Goal: Complete application form: Complete application form

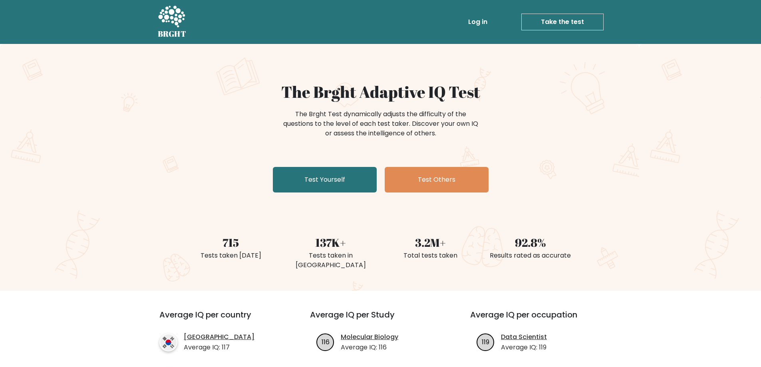
click at [171, 18] on icon at bounding box center [171, 17] width 27 height 22
click at [571, 25] on link "Take the test" at bounding box center [562, 22] width 82 height 17
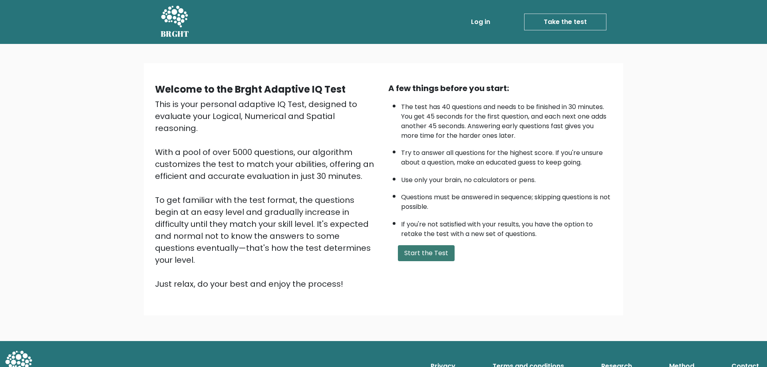
click at [416, 257] on button "Start the Test" at bounding box center [426, 253] width 57 height 16
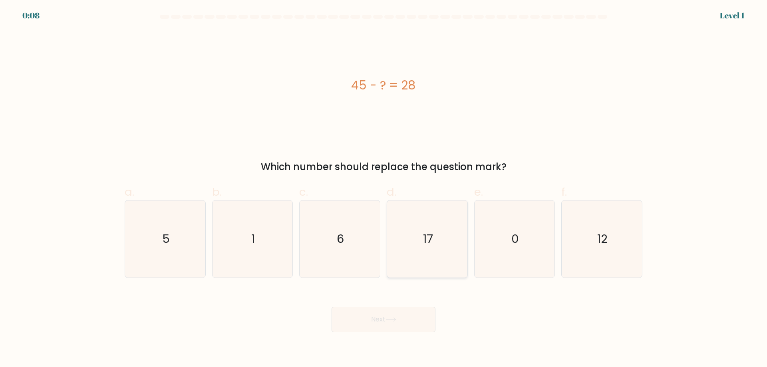
click at [439, 245] on icon "17" at bounding box center [427, 239] width 77 height 77
click at [384, 189] on input "d. 17" at bounding box center [384, 186] width 0 height 5
radio input "true"
click at [362, 320] on button "Next" at bounding box center [384, 320] width 104 height 26
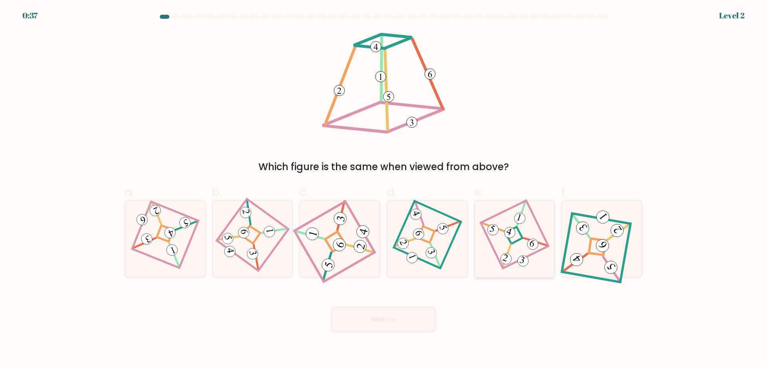
click at [507, 252] on icon at bounding box center [514, 239] width 53 height 62
click at [384, 189] on input "e." at bounding box center [384, 186] width 0 height 5
radio input "true"
click at [396, 320] on icon at bounding box center [391, 320] width 10 height 4
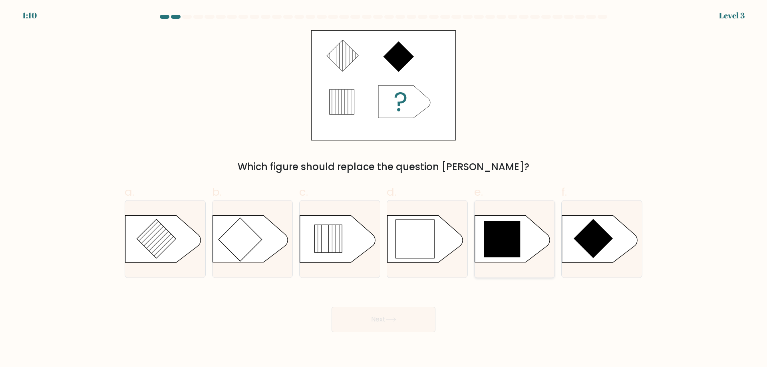
click at [510, 252] on icon at bounding box center [502, 239] width 36 height 36
click at [384, 189] on input "e." at bounding box center [384, 186] width 0 height 5
radio input "true"
click at [382, 311] on button "Next" at bounding box center [384, 320] width 104 height 26
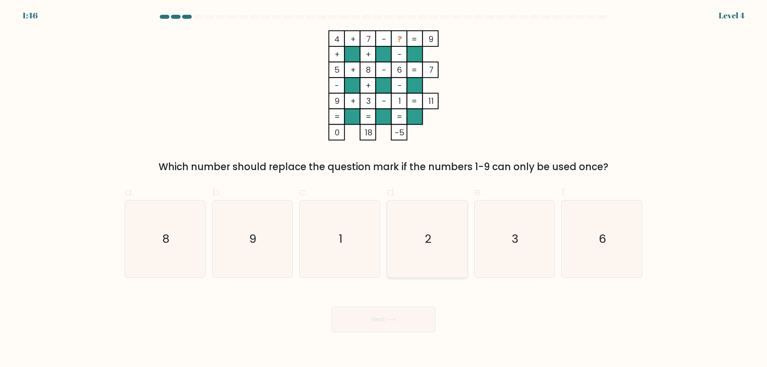
click at [416, 255] on icon "2" at bounding box center [427, 239] width 77 height 77
click at [384, 189] on input "d. 2" at bounding box center [384, 186] width 0 height 5
radio input "true"
click at [389, 311] on button "Next" at bounding box center [384, 320] width 104 height 26
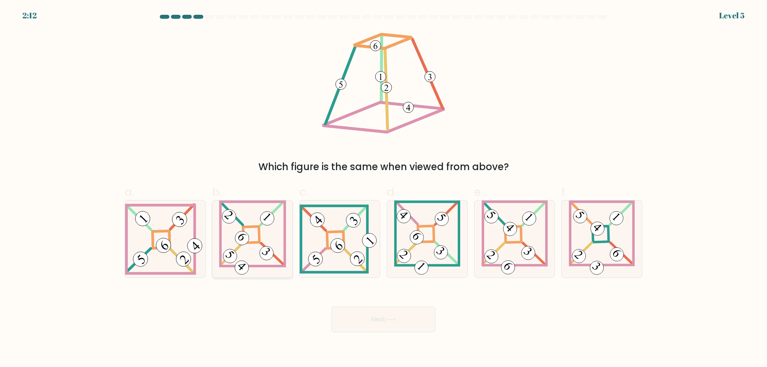
click at [243, 243] on 865 at bounding box center [242, 239] width 20 height 20
click at [384, 189] on input "b." at bounding box center [384, 186] width 0 height 5
radio input "true"
click at [161, 252] on 847 at bounding box center [163, 245] width 21 height 21
click at [384, 189] on input "a." at bounding box center [384, 186] width 0 height 5
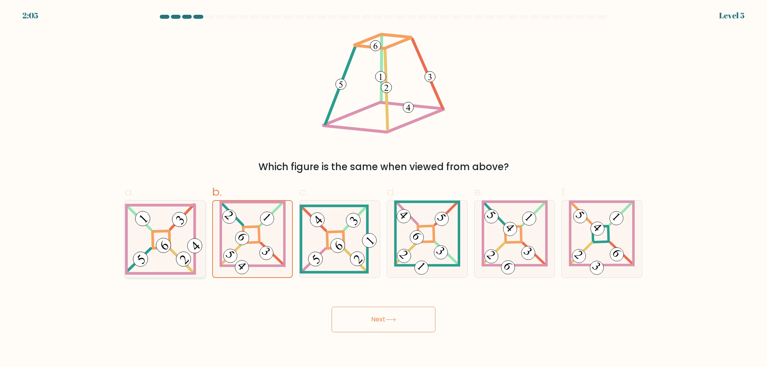
radio input "true"
drag, startPoint x: 372, startPoint y: 316, endPoint x: 351, endPoint y: 314, distance: 21.4
click at [351, 314] on button "Next" at bounding box center [384, 320] width 104 height 26
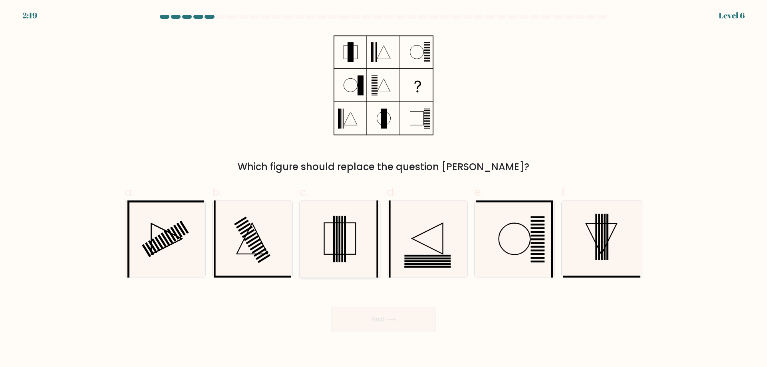
click at [347, 251] on icon at bounding box center [339, 239] width 77 height 77
click at [384, 189] on input "c." at bounding box center [384, 186] width 0 height 5
radio input "true"
click at [389, 328] on button "Next" at bounding box center [384, 320] width 104 height 26
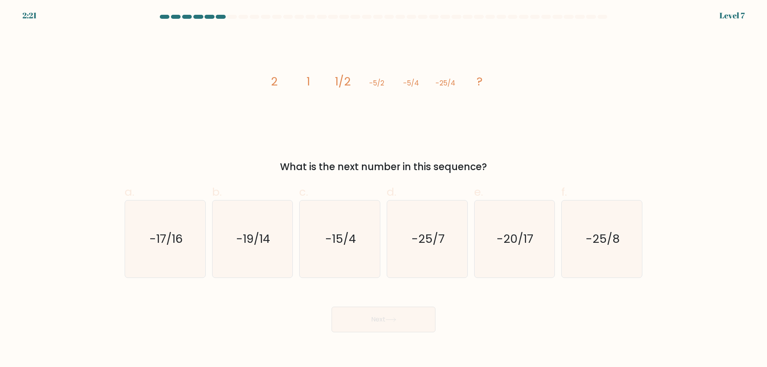
click at [644, 247] on div "f. -25/8" at bounding box center [602, 231] width 88 height 94
click at [628, 248] on icon "-25/8" at bounding box center [601, 239] width 77 height 77
click at [384, 189] on input "f. -25/8" at bounding box center [384, 186] width 0 height 5
radio input "true"
click at [380, 311] on button "Next" at bounding box center [384, 320] width 104 height 26
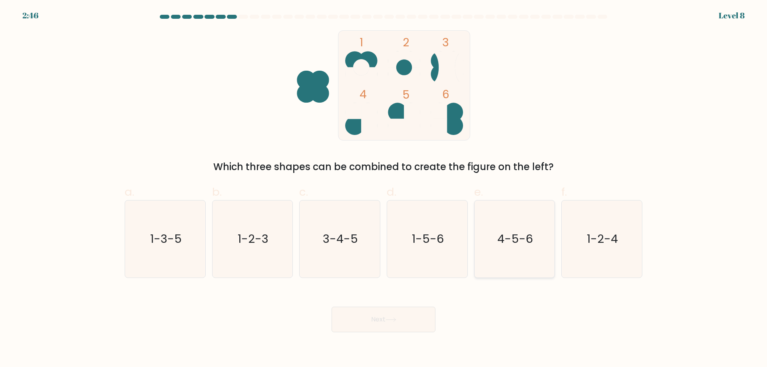
click at [528, 235] on text "4-5-6" at bounding box center [516, 239] width 36 height 16
click at [384, 189] on input "e. 4-5-6" at bounding box center [384, 186] width 0 height 5
radio input "true"
click at [418, 314] on button "Next" at bounding box center [384, 320] width 104 height 26
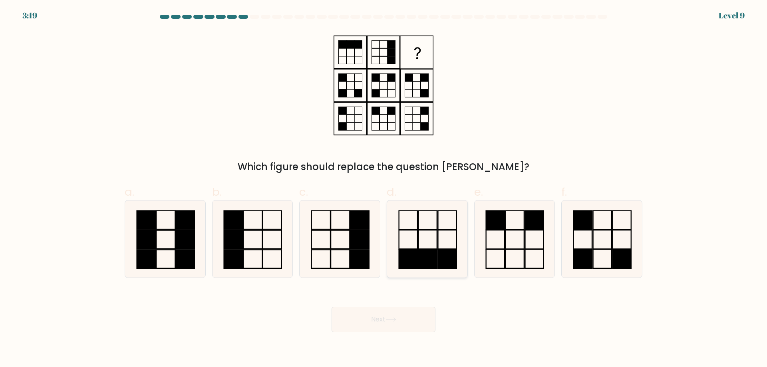
click at [440, 230] on rect at bounding box center [447, 220] width 18 height 19
click at [384, 189] on input "d." at bounding box center [384, 186] width 0 height 5
radio input "true"
drag, startPoint x: 406, startPoint y: 302, endPoint x: 406, endPoint y: 320, distance: 18.4
click at [406, 303] on div "Next" at bounding box center [383, 310] width 527 height 45
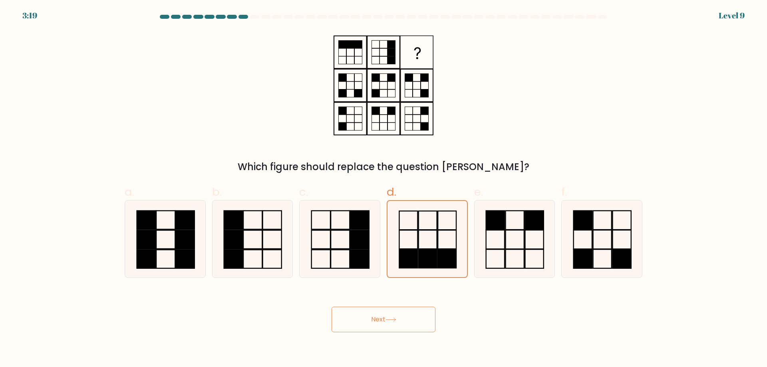
click at [406, 320] on button "Next" at bounding box center [384, 320] width 104 height 26
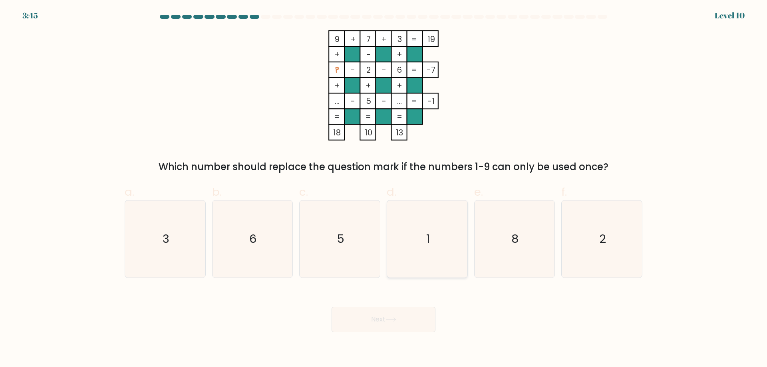
click at [453, 235] on icon "1" at bounding box center [427, 239] width 77 height 77
click at [384, 189] on input "d. 1" at bounding box center [384, 186] width 0 height 5
radio input "true"
click at [413, 318] on button "Next" at bounding box center [384, 320] width 104 height 26
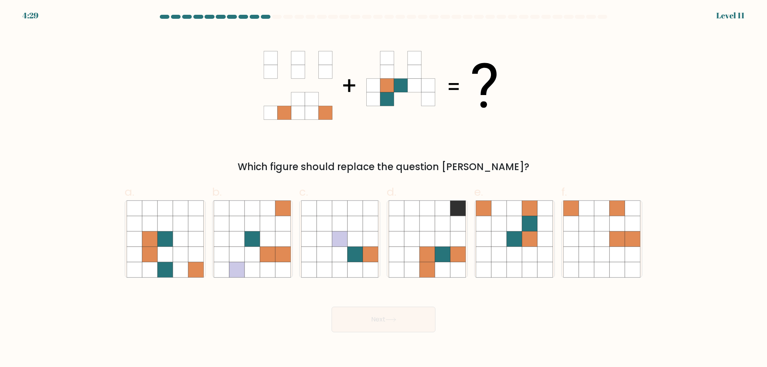
drag, startPoint x: 413, startPoint y: 318, endPoint x: 401, endPoint y: 119, distance: 199.8
click at [528, 273] on icon at bounding box center [529, 269] width 15 height 15
click at [384, 189] on input "e." at bounding box center [384, 186] width 0 height 5
radio input "true"
click at [314, 322] on div "Next" at bounding box center [383, 310] width 527 height 45
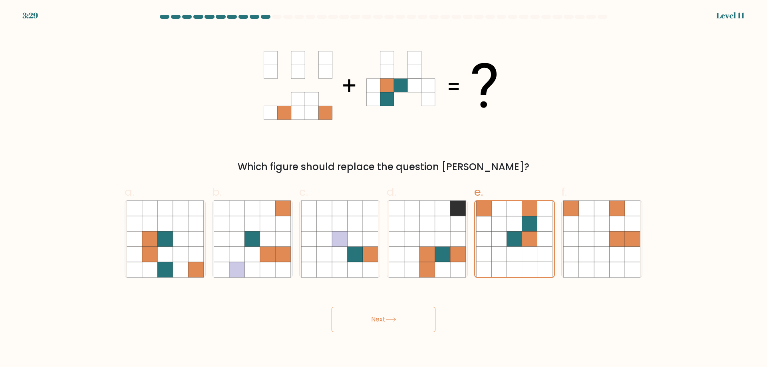
click at [370, 323] on button "Next" at bounding box center [384, 320] width 104 height 26
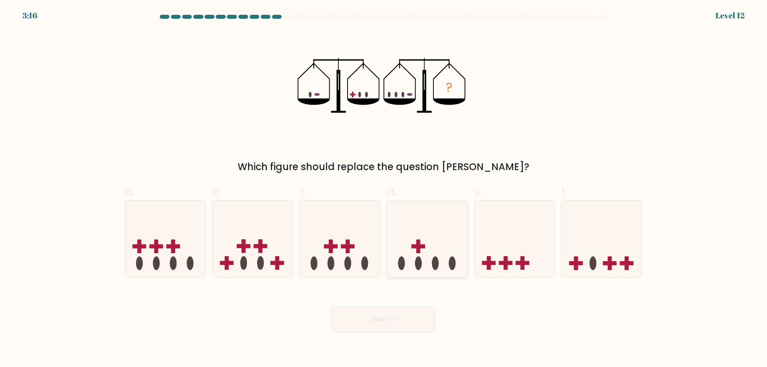
click at [424, 269] on icon at bounding box center [427, 239] width 80 height 66
click at [384, 189] on input "d." at bounding box center [384, 186] width 0 height 5
radio input "true"
click at [411, 317] on button "Next" at bounding box center [384, 320] width 104 height 26
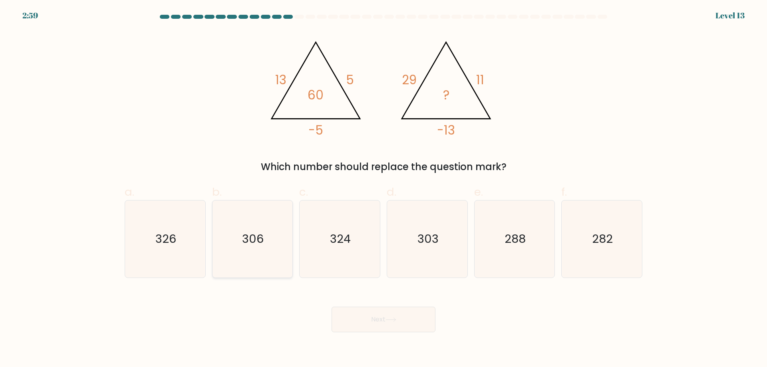
click at [267, 215] on icon "306" at bounding box center [252, 239] width 77 height 77
click at [384, 189] on input "b. 306" at bounding box center [384, 186] width 0 height 5
radio input "true"
click at [421, 323] on button "Next" at bounding box center [384, 320] width 104 height 26
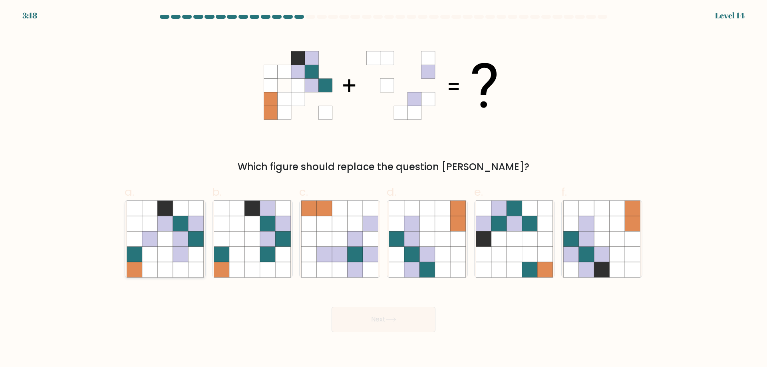
click at [201, 216] on icon at bounding box center [195, 223] width 15 height 15
click at [384, 189] on input "a." at bounding box center [384, 186] width 0 height 5
radio input "true"
click at [622, 235] on icon at bounding box center [617, 238] width 15 height 15
click at [384, 189] on input "f." at bounding box center [384, 186] width 0 height 5
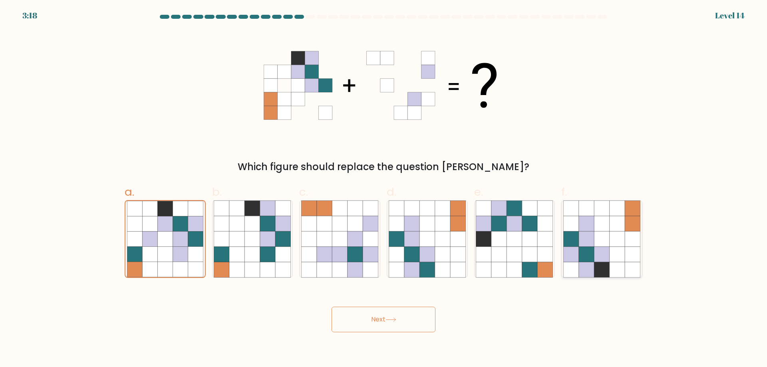
radio input "true"
click at [495, 231] on icon at bounding box center [499, 223] width 15 height 15
click at [384, 189] on input "e." at bounding box center [384, 186] width 0 height 5
radio input "true"
click at [583, 218] on icon at bounding box center [586, 223] width 15 height 15
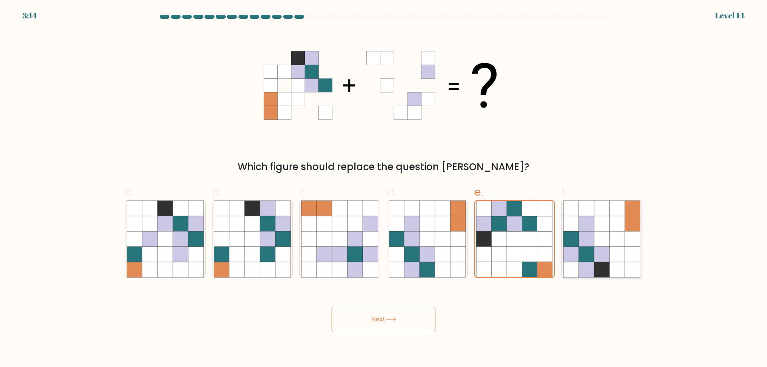
click at [384, 189] on input "f." at bounding box center [384, 186] width 0 height 5
radio input "true"
click at [592, 234] on icon at bounding box center [586, 238] width 15 height 15
click at [384, 189] on input "f." at bounding box center [384, 186] width 0 height 5
click at [416, 314] on button "Next" at bounding box center [384, 320] width 104 height 26
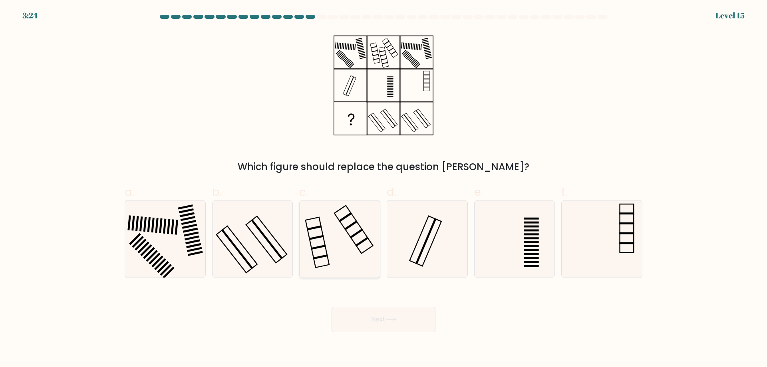
click at [366, 249] on icon at bounding box center [339, 239] width 77 height 77
click at [384, 189] on input "c." at bounding box center [384, 186] width 0 height 5
radio input "true"
click at [285, 241] on icon at bounding box center [252, 239] width 77 height 77
click at [384, 189] on input "b." at bounding box center [384, 186] width 0 height 5
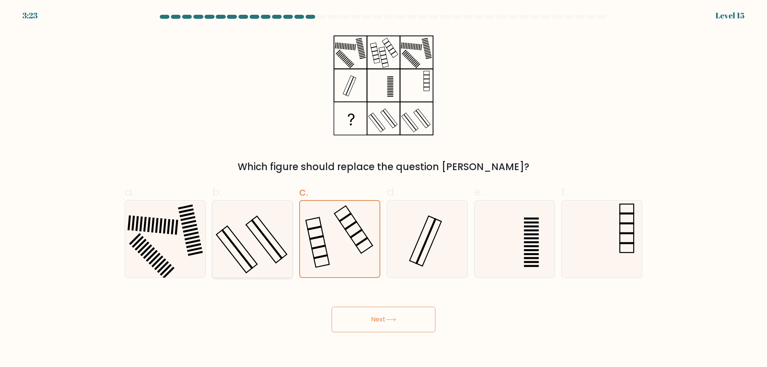
radio input "true"
click at [322, 240] on icon at bounding box center [339, 239] width 77 height 77
click at [384, 189] on input "c." at bounding box center [384, 186] width 0 height 5
radio input "true"
click at [392, 323] on button "Next" at bounding box center [384, 320] width 104 height 26
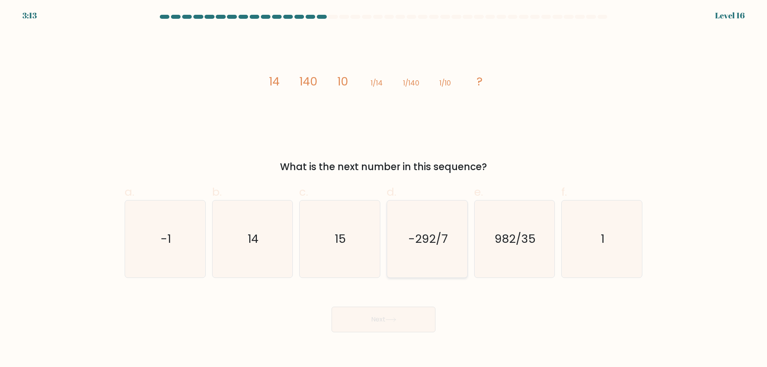
click at [420, 250] on icon "-292/7" at bounding box center [427, 239] width 77 height 77
click at [384, 189] on input "d. -292/7" at bounding box center [384, 186] width 0 height 5
radio input "true"
click at [408, 316] on button "Next" at bounding box center [384, 320] width 104 height 26
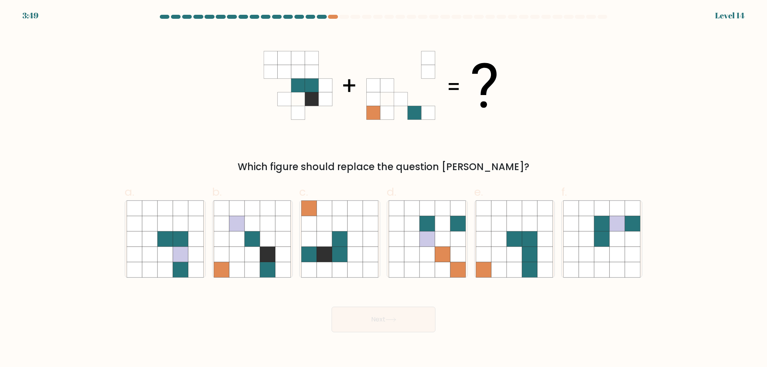
drag, startPoint x: 409, startPoint y: 315, endPoint x: 528, endPoint y: 322, distance: 119.7
click at [528, 322] on div "Next" at bounding box center [383, 310] width 527 height 45
click at [357, 243] on icon at bounding box center [355, 238] width 15 height 15
click at [384, 189] on input "c." at bounding box center [384, 186] width 0 height 5
radio input "true"
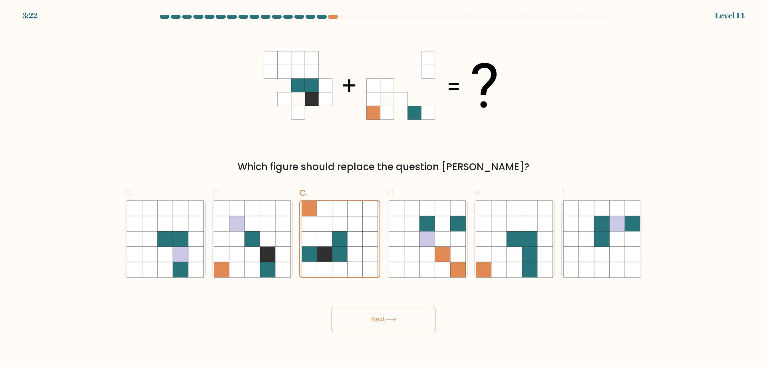
click at [378, 318] on button "Next" at bounding box center [384, 320] width 104 height 26
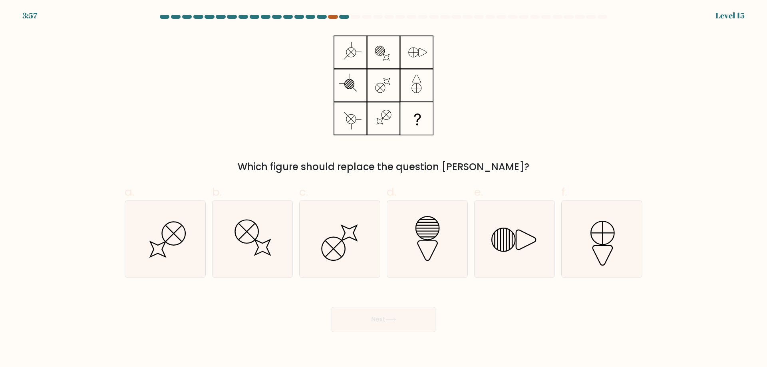
click at [333, 18] on div at bounding box center [333, 17] width 10 height 4
click at [334, 16] on div at bounding box center [333, 17] width 10 height 4
click at [434, 233] on icon at bounding box center [427, 239] width 77 height 77
click at [384, 189] on input "d." at bounding box center [384, 186] width 0 height 5
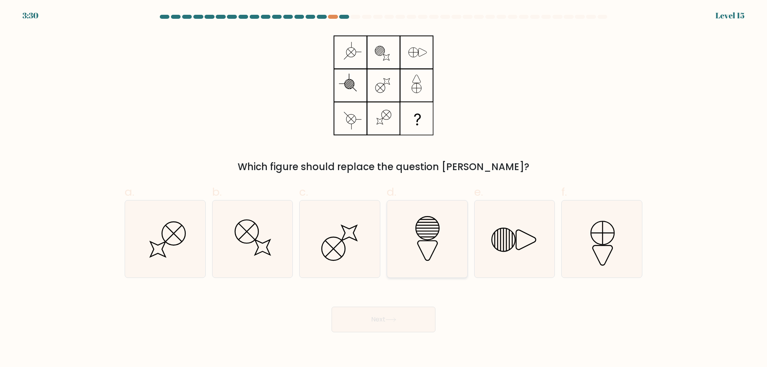
radio input "true"
click at [490, 242] on icon at bounding box center [514, 239] width 77 height 77
click at [384, 189] on input "e." at bounding box center [384, 186] width 0 height 5
radio input "true"
click at [434, 245] on icon at bounding box center [427, 239] width 77 height 77
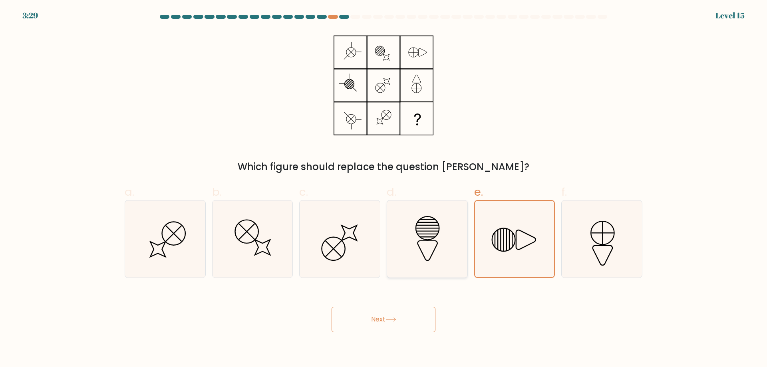
click at [384, 189] on input "d." at bounding box center [384, 186] width 0 height 5
radio input "true"
click at [433, 246] on icon at bounding box center [427, 239] width 76 height 76
click at [384, 189] on input "d." at bounding box center [384, 186] width 0 height 5
click at [424, 314] on button "Next" at bounding box center [384, 320] width 104 height 26
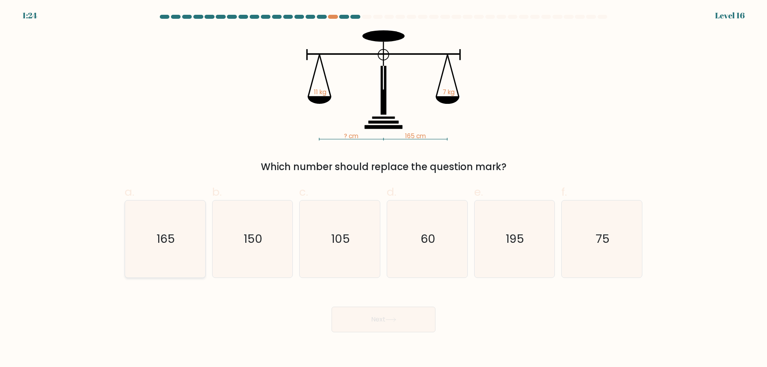
click at [183, 247] on icon "165" at bounding box center [165, 239] width 77 height 77
click at [384, 189] on input "a. 165" at bounding box center [384, 186] width 0 height 5
radio input "true"
click at [372, 319] on button "Next" at bounding box center [384, 320] width 104 height 26
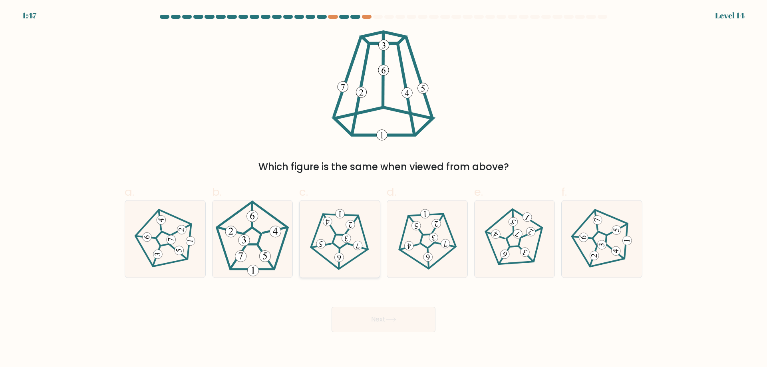
click at [352, 232] on icon at bounding box center [340, 239] width 62 height 62
click at [384, 189] on input "c." at bounding box center [384, 186] width 0 height 5
radio input "true"
click at [387, 316] on button "Next" at bounding box center [384, 320] width 104 height 26
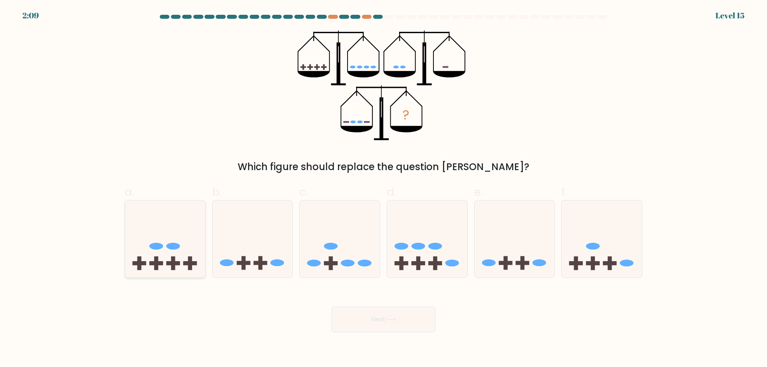
click at [128, 255] on icon at bounding box center [165, 239] width 80 height 66
click at [384, 189] on input "a." at bounding box center [384, 186] width 0 height 5
radio input "true"
click at [370, 316] on button "Next" at bounding box center [384, 320] width 104 height 26
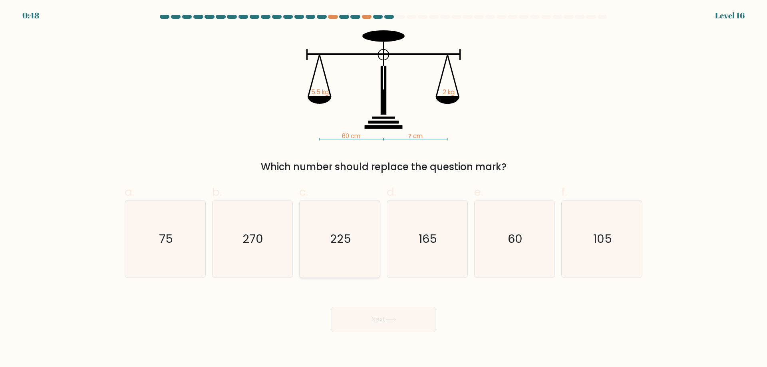
click at [325, 256] on icon "225" at bounding box center [339, 239] width 77 height 77
click at [384, 189] on input "c. 225" at bounding box center [384, 186] width 0 height 5
radio input "true"
drag, startPoint x: 376, startPoint y: 317, endPoint x: 656, endPoint y: 305, distance: 280.8
click at [656, 305] on form at bounding box center [383, 174] width 767 height 318
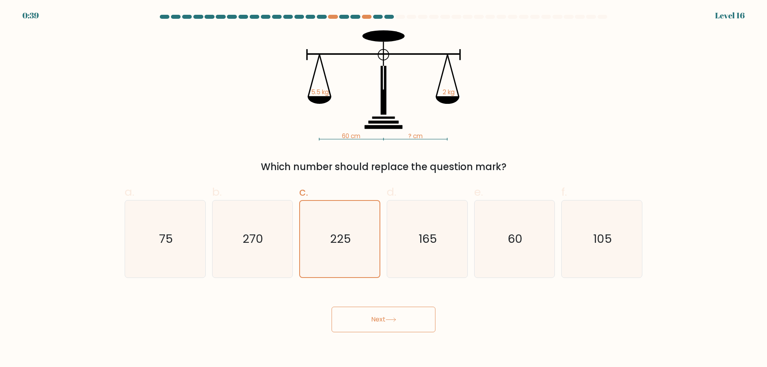
click at [424, 317] on button "Next" at bounding box center [384, 320] width 104 height 26
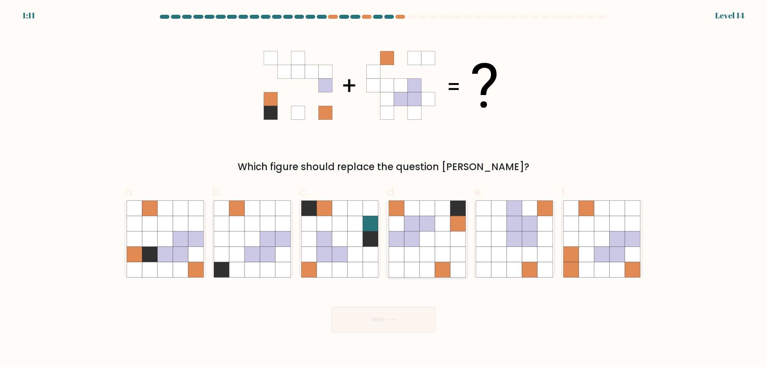
click at [428, 230] on icon at bounding box center [427, 223] width 15 height 15
click at [384, 189] on input "d." at bounding box center [384, 186] width 0 height 5
radio input "true"
click at [396, 322] on icon at bounding box center [391, 320] width 11 height 4
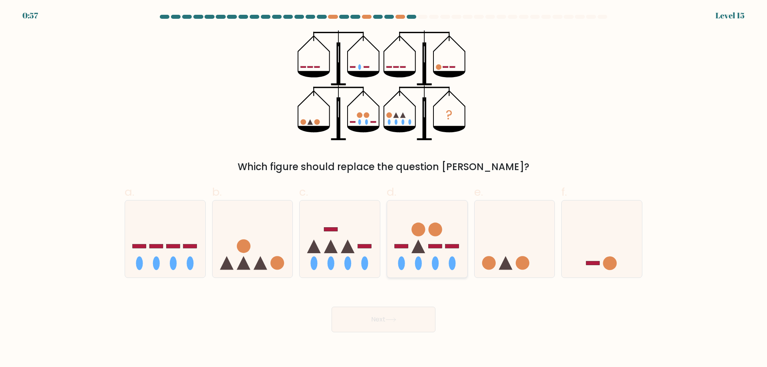
click at [426, 256] on icon at bounding box center [427, 239] width 80 height 66
click at [384, 189] on input "d." at bounding box center [384, 186] width 0 height 5
radio input "true"
click at [485, 253] on icon at bounding box center [515, 239] width 80 height 66
click at [384, 189] on input "e." at bounding box center [384, 186] width 0 height 5
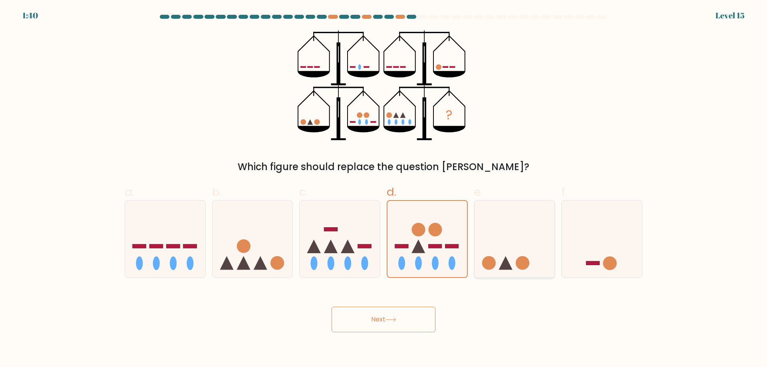
radio input "true"
drag, startPoint x: 154, startPoint y: 255, endPoint x: 182, endPoint y: 255, distance: 28.4
click at [154, 256] on icon at bounding box center [165, 239] width 80 height 66
click at [384, 189] on input "a." at bounding box center [384, 186] width 0 height 5
radio input "true"
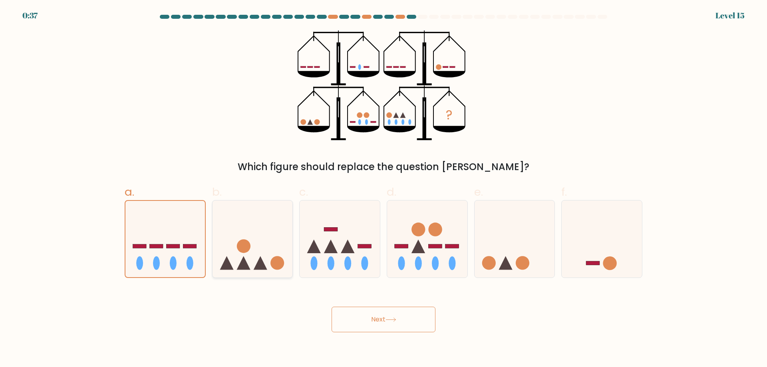
click at [258, 250] on icon at bounding box center [253, 239] width 80 height 66
click at [384, 189] on input "b." at bounding box center [384, 186] width 0 height 5
radio input "true"
click at [426, 317] on div "Next" at bounding box center [383, 310] width 527 height 45
drag, startPoint x: 438, startPoint y: 264, endPoint x: 431, endPoint y: 292, distance: 28.8
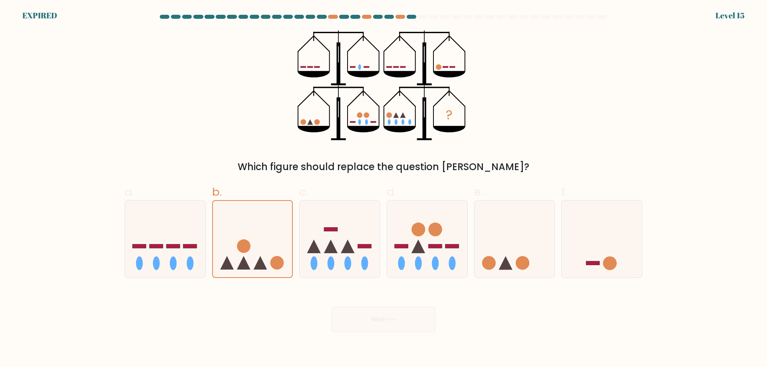
click at [438, 265] on ellipse at bounding box center [435, 264] width 7 height 14
click at [384, 189] on input "d." at bounding box center [384, 186] width 0 height 5
radio input "true"
click at [420, 319] on div "Next" at bounding box center [383, 310] width 527 height 45
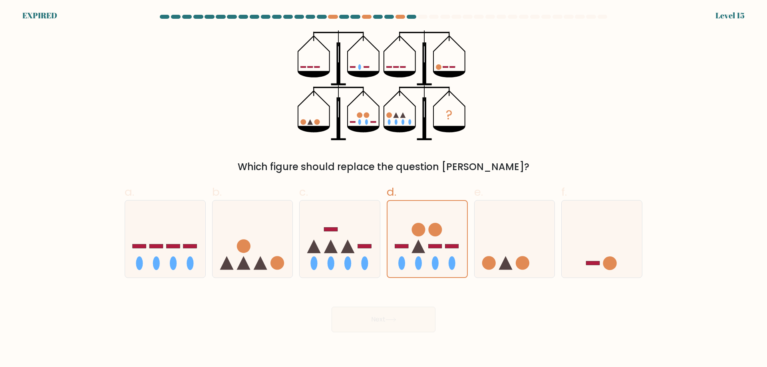
click at [427, 314] on div "Next" at bounding box center [383, 310] width 527 height 45
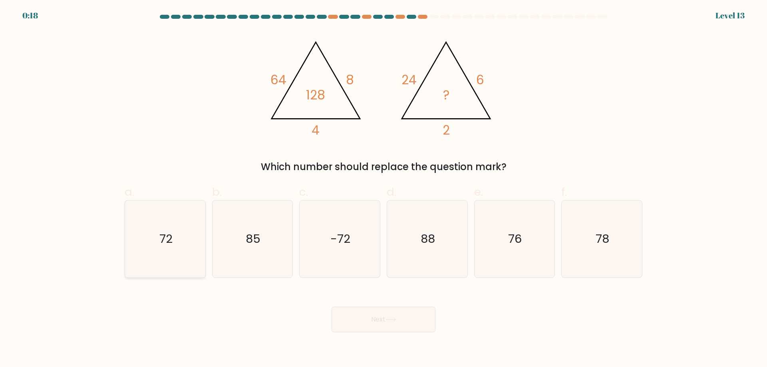
click at [169, 247] on text "72" at bounding box center [165, 239] width 13 height 16
click at [384, 189] on input "a. 72" at bounding box center [384, 186] width 0 height 5
radio input "true"
click at [370, 322] on button "Next" at bounding box center [384, 320] width 104 height 26
click at [417, 314] on button "Next" at bounding box center [384, 320] width 104 height 26
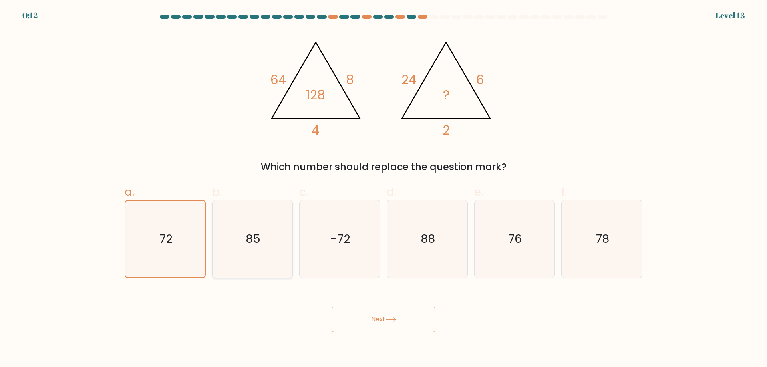
drag, startPoint x: 253, startPoint y: 241, endPoint x: 212, endPoint y: 238, distance: 41.3
click at [253, 242] on text "85" at bounding box center [253, 239] width 15 height 16
click at [384, 189] on input "b. 85" at bounding box center [384, 186] width 0 height 5
radio input "true"
click at [196, 233] on icon "72" at bounding box center [165, 239] width 77 height 77
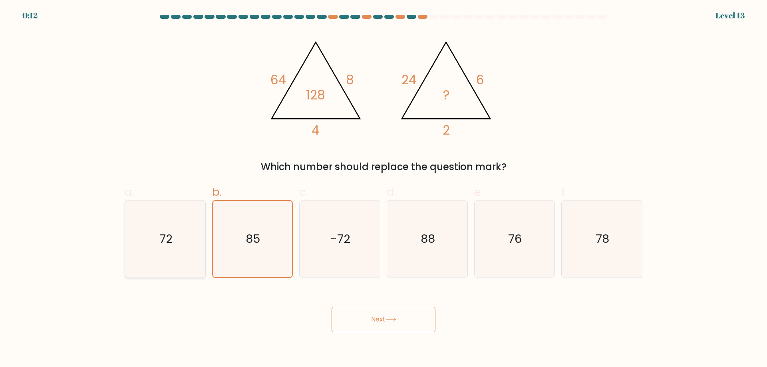
click at [384, 189] on input "a. 72" at bounding box center [384, 186] width 0 height 5
radio input "true"
click at [382, 320] on button "Next" at bounding box center [384, 320] width 104 height 26
click at [382, 319] on button "Next" at bounding box center [384, 320] width 104 height 26
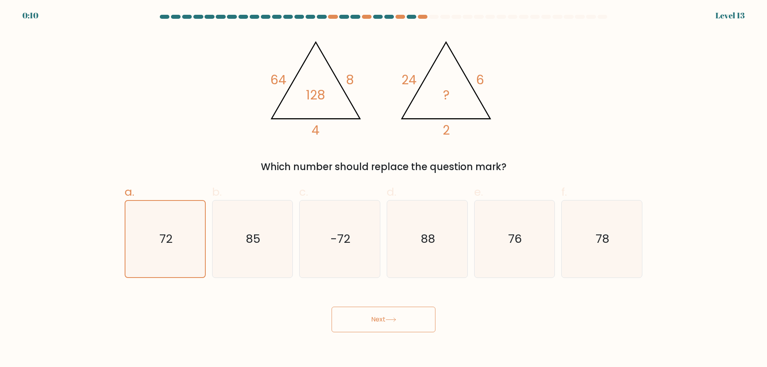
click at [382, 320] on button "Next" at bounding box center [384, 320] width 104 height 26
click at [334, 103] on icon "@import url('https://fonts.googleapis.com/css?family=Abril+Fatface:400,100,100i…" at bounding box center [384, 85] width 240 height 110
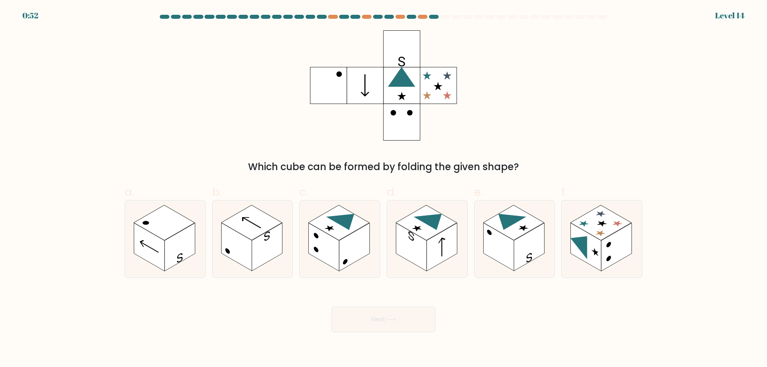
click at [337, 131] on icon at bounding box center [383, 85] width 147 height 110
drag, startPoint x: 602, startPoint y: 241, endPoint x: 574, endPoint y: 265, distance: 36.6
click at [602, 242] on rect at bounding box center [616, 247] width 30 height 48
click at [384, 189] on input "f." at bounding box center [384, 186] width 0 height 5
radio input "true"
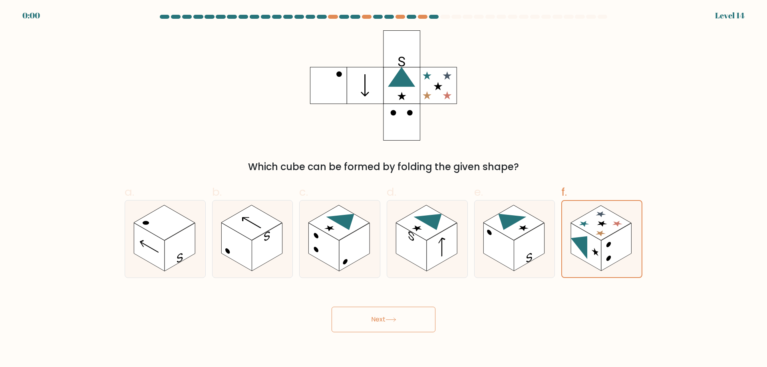
click at [410, 330] on div "Next" at bounding box center [383, 310] width 527 height 45
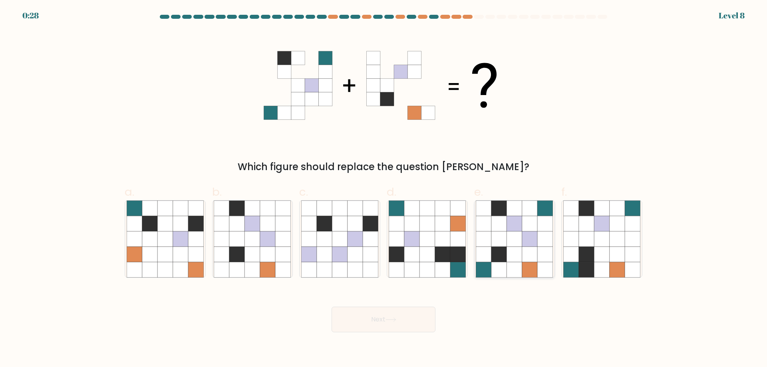
click at [547, 249] on icon at bounding box center [545, 254] width 15 height 15
click at [384, 189] on input "e." at bounding box center [384, 186] width 0 height 5
radio input "true"
click at [416, 322] on button "Next" at bounding box center [384, 320] width 104 height 26
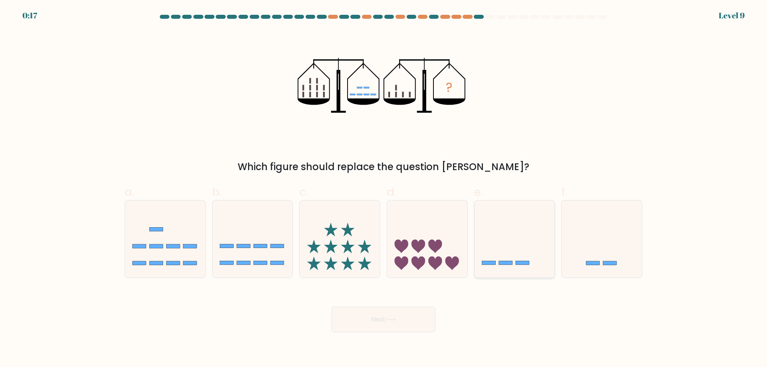
click at [493, 251] on icon at bounding box center [515, 239] width 80 height 66
click at [384, 189] on input "e." at bounding box center [384, 186] width 0 height 5
radio input "true"
click at [404, 326] on button "Next" at bounding box center [384, 320] width 104 height 26
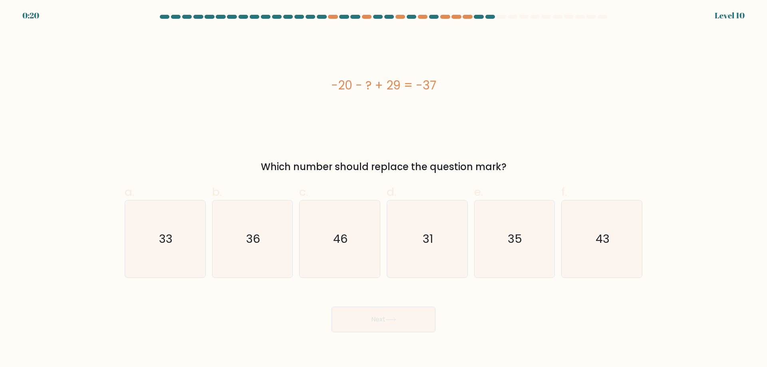
click at [340, 279] on form "a." at bounding box center [383, 174] width 767 height 318
click at [342, 272] on icon "46" at bounding box center [339, 239] width 77 height 77
click at [384, 189] on input "c. 46" at bounding box center [384, 186] width 0 height 5
radio input "true"
click at [357, 313] on button "Next" at bounding box center [384, 320] width 104 height 26
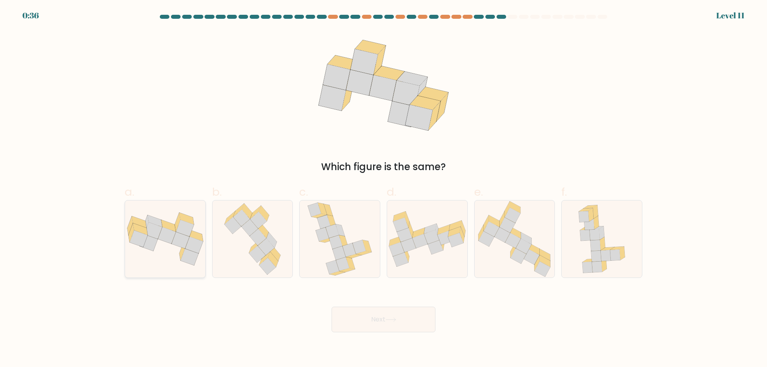
click at [159, 221] on icon at bounding box center [154, 221] width 14 height 12
click at [384, 189] on input "a." at bounding box center [384, 186] width 0 height 5
radio input "true"
click at [351, 318] on button "Next" at bounding box center [384, 320] width 104 height 26
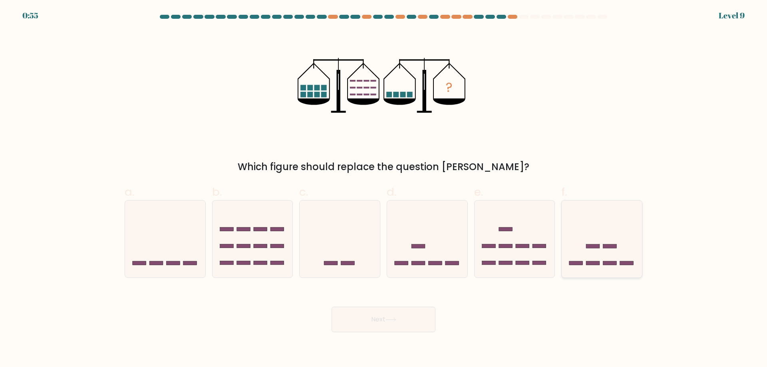
click at [609, 237] on icon at bounding box center [602, 239] width 80 height 66
click at [384, 189] on input "f." at bounding box center [384, 186] width 0 height 5
radio input "true"
click at [425, 312] on button "Next" at bounding box center [384, 320] width 104 height 26
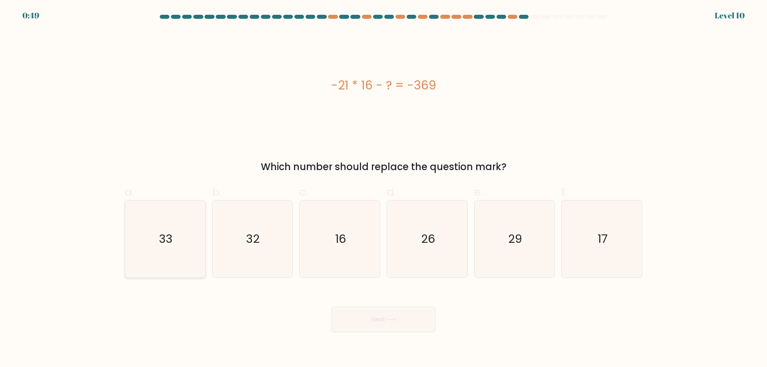
click at [165, 218] on icon "33" at bounding box center [165, 239] width 77 height 77
click at [384, 189] on input "a. 33" at bounding box center [384, 186] width 0 height 5
radio input "true"
click at [403, 316] on button "Next" at bounding box center [384, 320] width 104 height 26
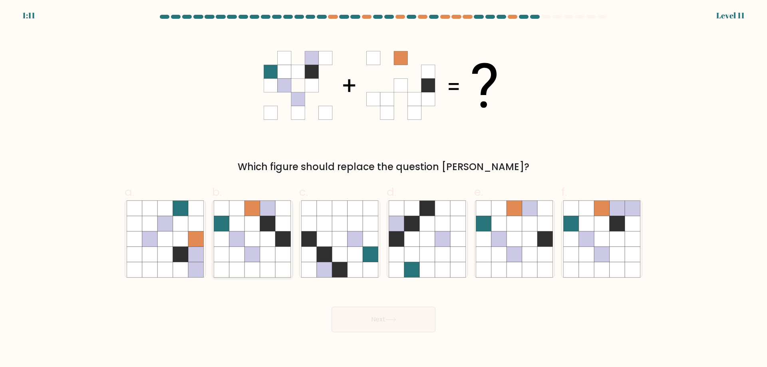
click at [249, 242] on icon at bounding box center [252, 238] width 15 height 15
click at [384, 189] on input "b." at bounding box center [384, 186] width 0 height 5
radio input "true"
click at [381, 309] on button "Next" at bounding box center [384, 320] width 104 height 26
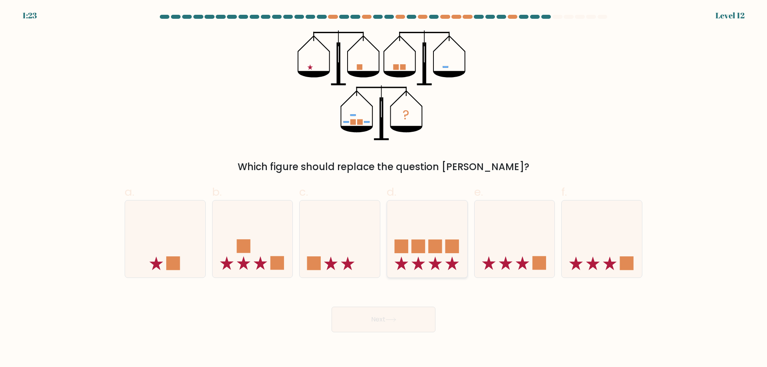
click at [415, 249] on rect at bounding box center [419, 247] width 14 height 14
click at [384, 189] on input "d." at bounding box center [384, 186] width 0 height 5
radio input "true"
click at [400, 323] on button "Next" at bounding box center [384, 320] width 104 height 26
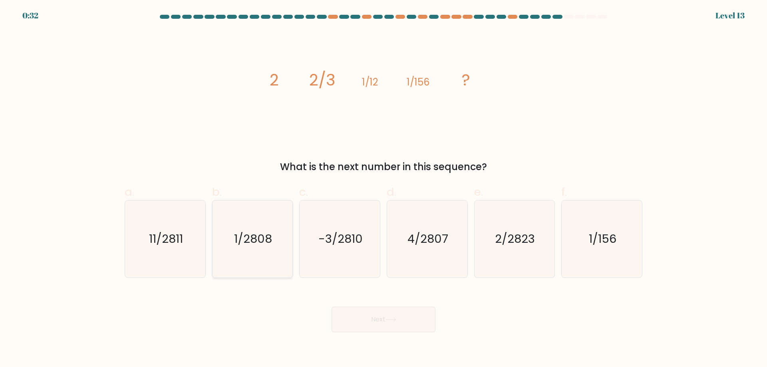
click at [260, 233] on text "1/2808" at bounding box center [253, 239] width 38 height 16
click at [384, 189] on input "b. 1/2808" at bounding box center [384, 186] width 0 height 5
radio input "true"
click at [378, 318] on button "Next" at bounding box center [384, 320] width 104 height 26
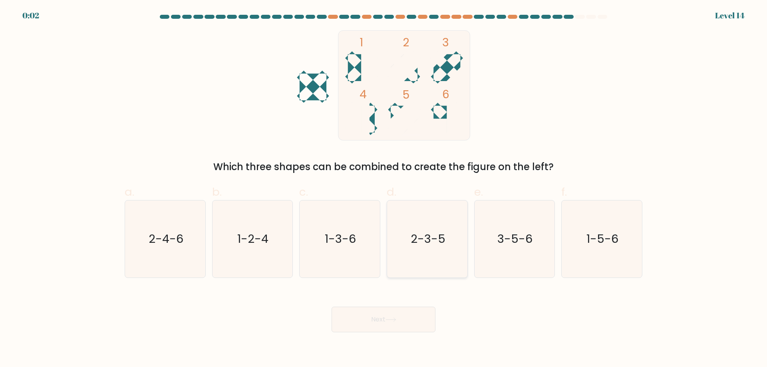
click at [442, 237] on text "2-3-5" at bounding box center [428, 239] width 35 height 16
click at [384, 189] on input "d. 2-3-5" at bounding box center [384, 186] width 0 height 5
radio input "true"
click at [388, 324] on button "Next" at bounding box center [384, 320] width 104 height 26
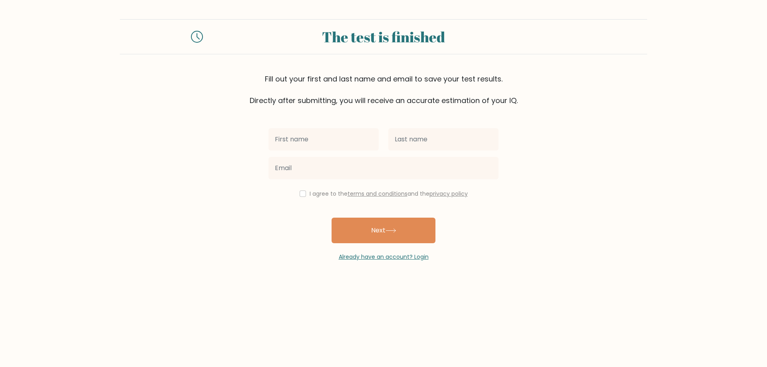
click at [297, 137] on input "text" at bounding box center [324, 139] width 110 height 22
type input "[PERSON_NAME]"
click at [447, 134] on input "text" at bounding box center [443, 139] width 110 height 22
type input "[PERSON_NAME]"
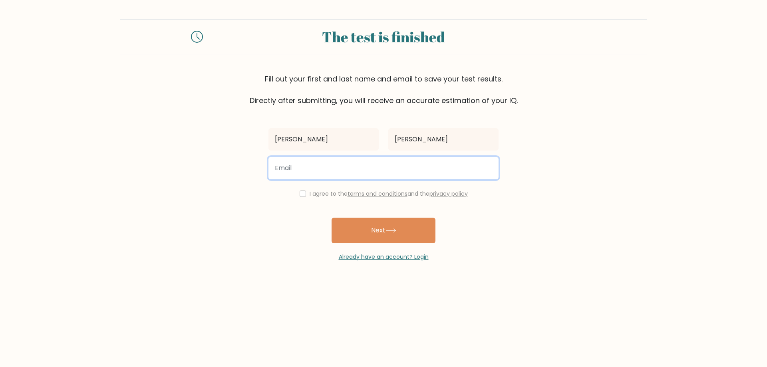
click at [435, 166] on input "email" at bounding box center [384, 168] width 230 height 22
type input "[EMAIL_ADDRESS][DOMAIN_NAME]"
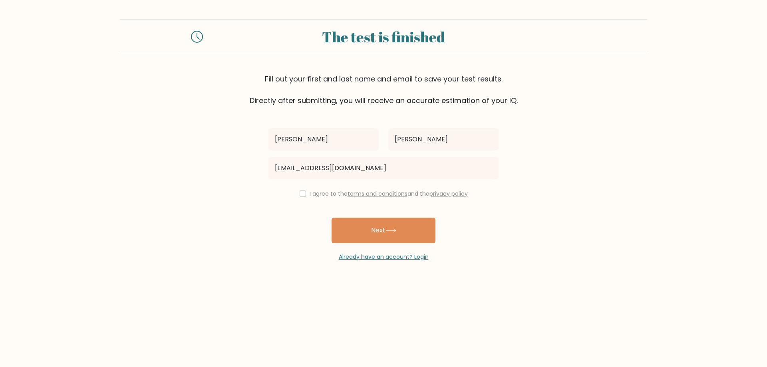
click at [318, 195] on label "I agree to the terms and conditions and the privacy policy" at bounding box center [389, 194] width 158 height 8
click at [300, 192] on input "checkbox" at bounding box center [303, 194] width 6 height 6
checkbox input "true"
click at [365, 236] on button "Next" at bounding box center [384, 231] width 104 height 26
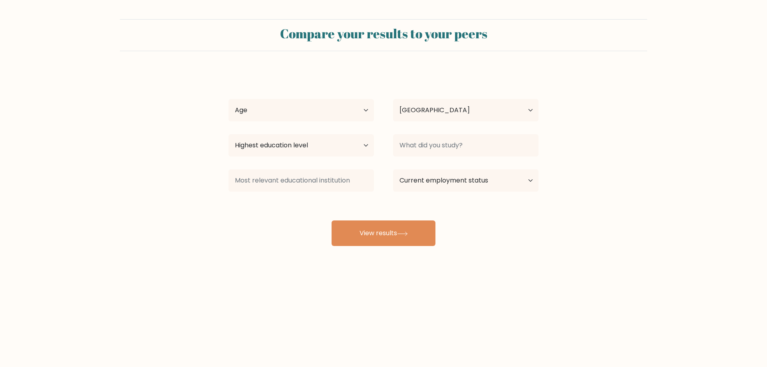
select select "US"
click at [337, 110] on select "Age Under 18 years old 18-24 years old 25-34 years old 35-44 years old 45-54 ye…" at bounding box center [301, 110] width 145 height 22
select select "18_24"
click at [229, 99] on select "Age Under 18 years old 18-24 years old 25-34 years old 35-44 years old 45-54 ye…" at bounding box center [301, 110] width 145 height 22
click at [437, 95] on div "Daniel Horton Age Under 18 years old 18-24 years old 25-34 years old 35-44 year…" at bounding box center [384, 158] width 320 height 176
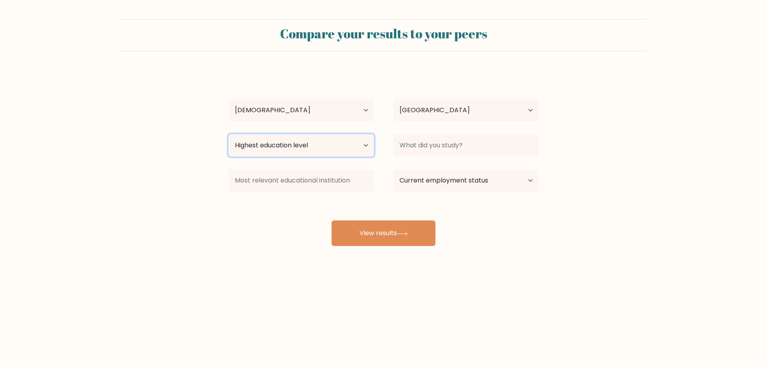
click at [336, 152] on select "Highest education level No schooling Primary Lower Secondary Upper Secondary Oc…" at bounding box center [301, 145] width 145 height 22
select select "upper_secondary"
click at [229, 134] on select "Highest education level No schooling Primary Lower Secondary Upper Secondary Oc…" at bounding box center [301, 145] width 145 height 22
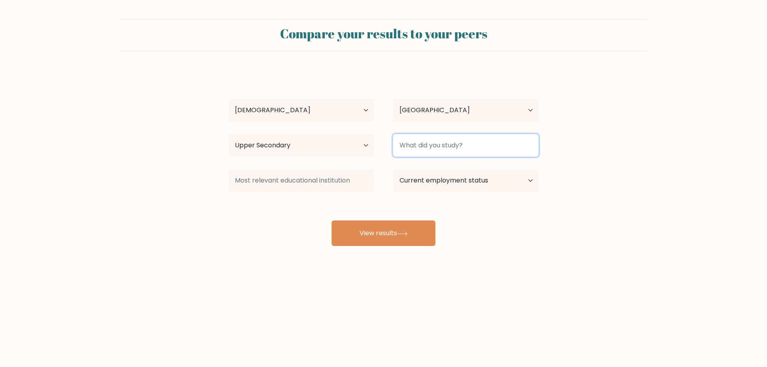
click at [432, 145] on input at bounding box center [465, 145] width 145 height 22
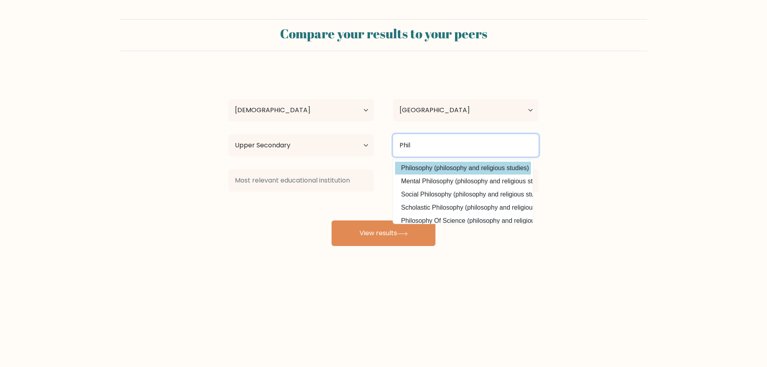
type input "Phil"
click at [462, 162] on div "Daniel Horton Age Under 18 years old 18-24 years old 25-34 years old 35-44 year…" at bounding box center [384, 158] width 320 height 176
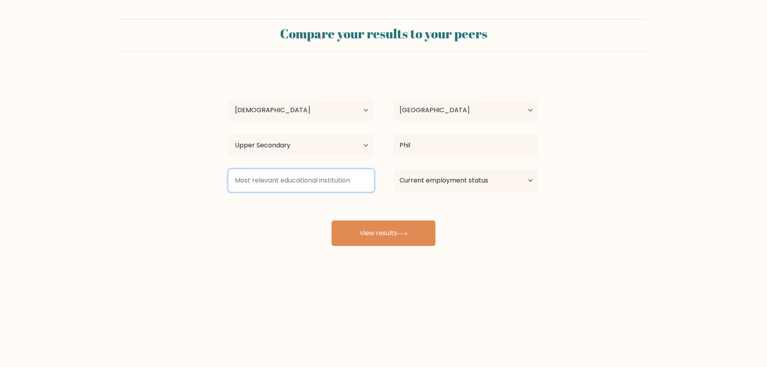
click at [358, 173] on input at bounding box center [301, 180] width 145 height 22
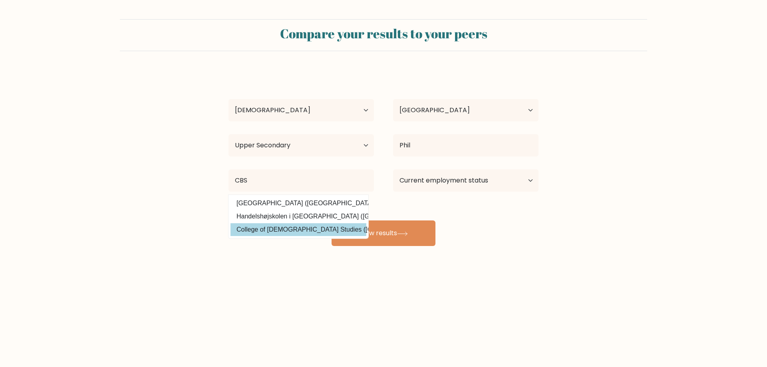
click at [312, 229] on option "College of Biblical Studies (United States)" at bounding box center [299, 229] width 136 height 13
type input "College of Biblical Studies"
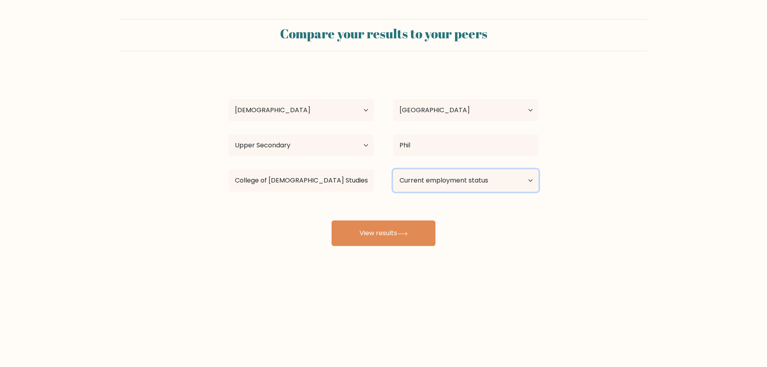
click at [428, 176] on select "Current employment status Employed Student Retired Other / prefer not to answer" at bounding box center [465, 180] width 145 height 22
select select "employed"
click at [393, 169] on select "Current employment status Employed Student Retired Other / prefer not to answer" at bounding box center [465, 180] width 145 height 22
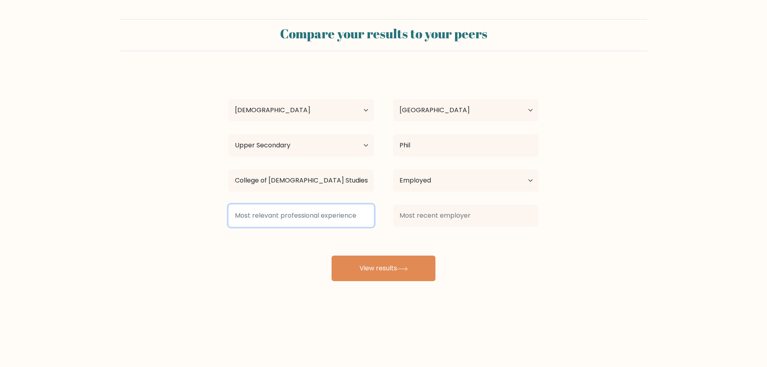
click at [364, 222] on input at bounding box center [301, 216] width 145 height 22
type input "W"
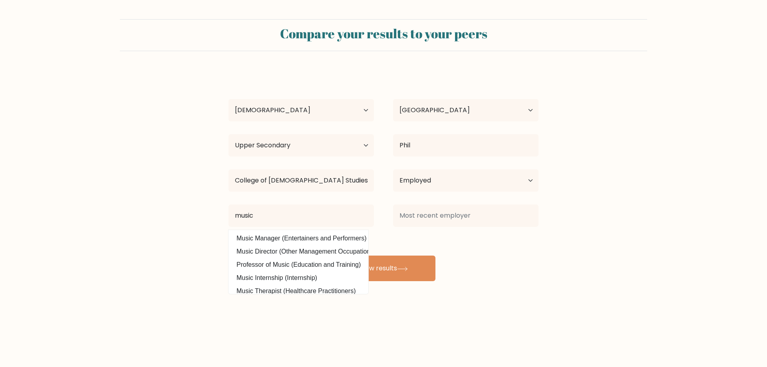
click at [331, 321] on body "Compare your results to your peers Daniel Horton Age Under 18 years old 18-24 y…" at bounding box center [383, 183] width 767 height 367
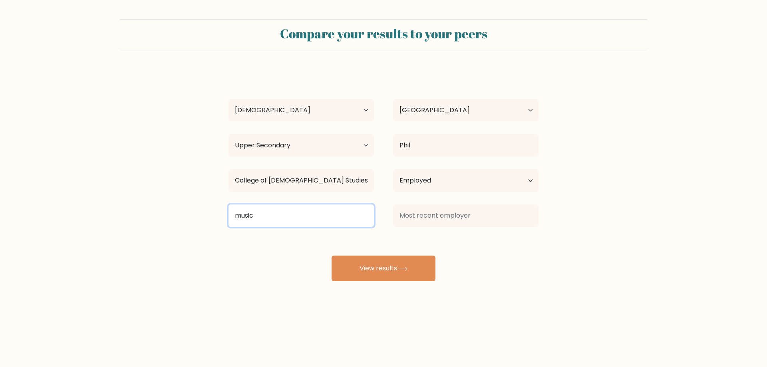
click at [330, 213] on input "music" at bounding box center [301, 216] width 145 height 22
drag, startPoint x: 328, startPoint y: 213, endPoint x: 190, endPoint y: 213, distance: 137.9
click at [190, 213] on form "Compare your results to your peers Daniel Horton Age Under 18 years old 18-24 y…" at bounding box center [383, 150] width 767 height 262
type input "c"
type input "p"
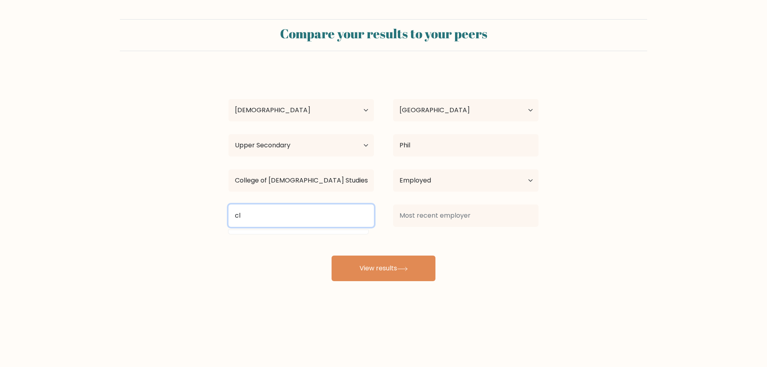
type input "c"
type input "p"
type input "b"
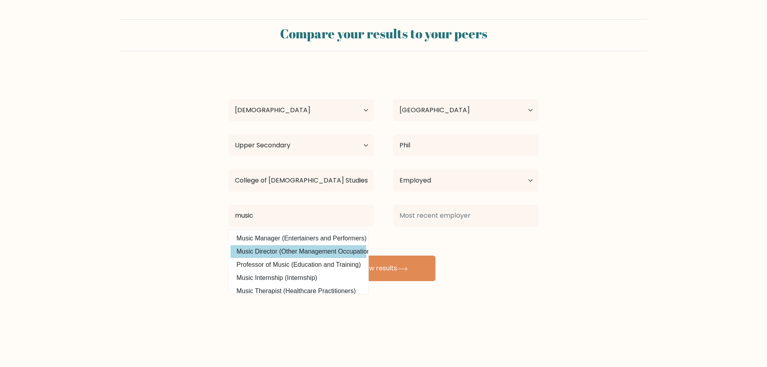
click at [292, 255] on div "Daniel Horton Age Under 18 years old 18-24 years old 25-34 years old 35-44 year…" at bounding box center [384, 175] width 320 height 211
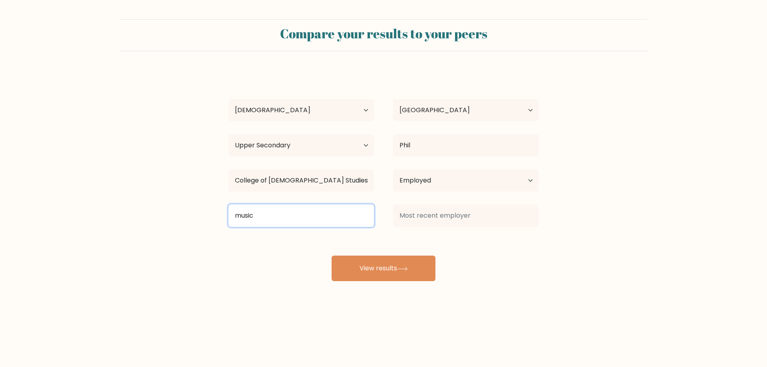
click at [352, 221] on input "music" at bounding box center [301, 216] width 145 height 22
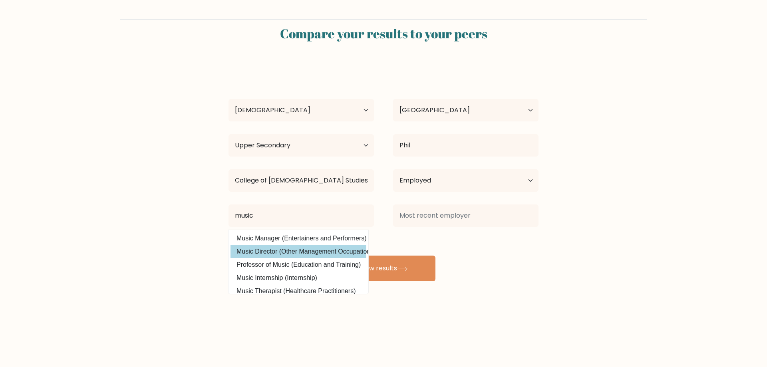
click at [293, 250] on div "Daniel Horton Age Under 18 years old 18-24 years old 25-34 years old 35-44 year…" at bounding box center [384, 175] width 320 height 211
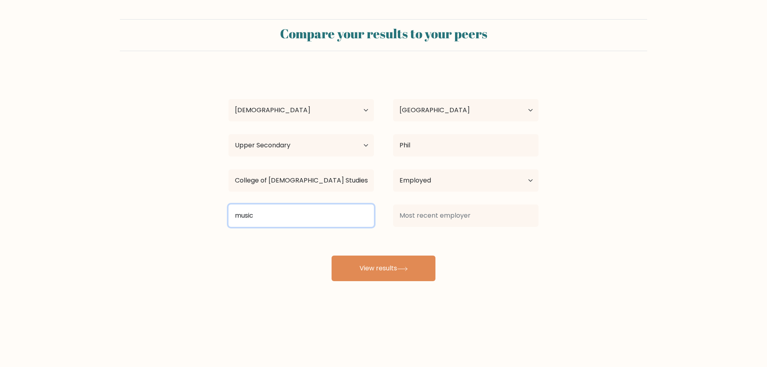
click at [283, 214] on input "music" at bounding box center [301, 216] width 145 height 22
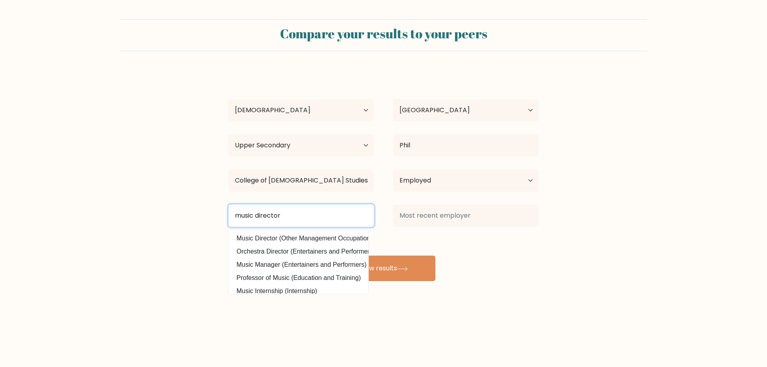
scroll to position [0, 14]
type input "music director"
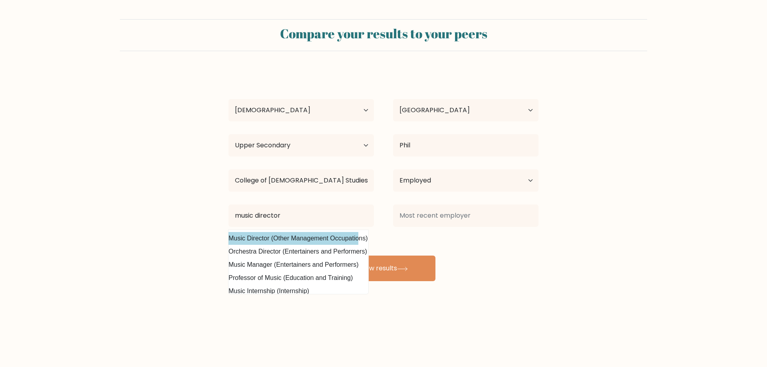
click at [335, 240] on div "Daniel Horton Age Under 18 years old 18-24 years old 25-34 years old 35-44 year…" at bounding box center [384, 175] width 320 height 211
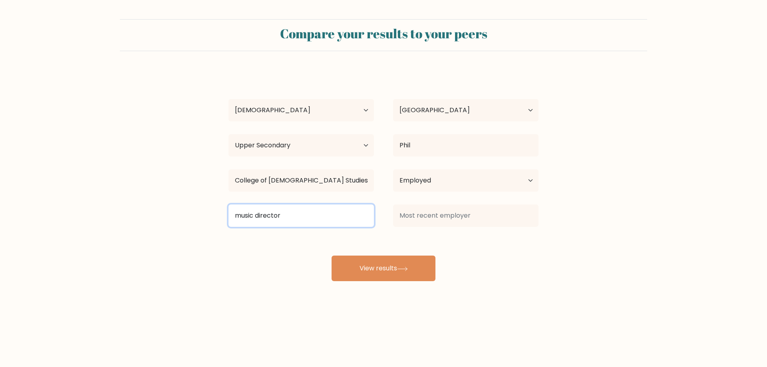
drag, startPoint x: 342, startPoint y: 222, endPoint x: 331, endPoint y: 238, distance: 19.1
click at [342, 223] on input "music director" at bounding box center [301, 216] width 145 height 22
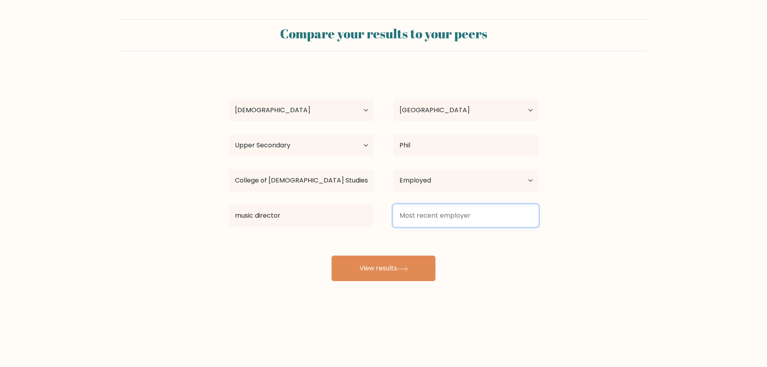
click at [416, 211] on input at bounding box center [465, 216] width 145 height 22
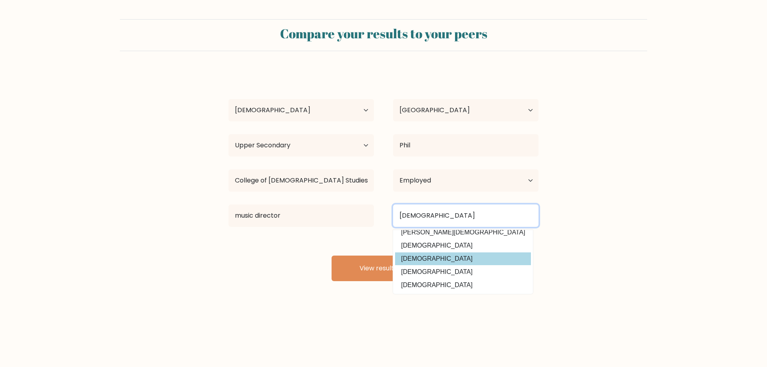
scroll to position [0, 0]
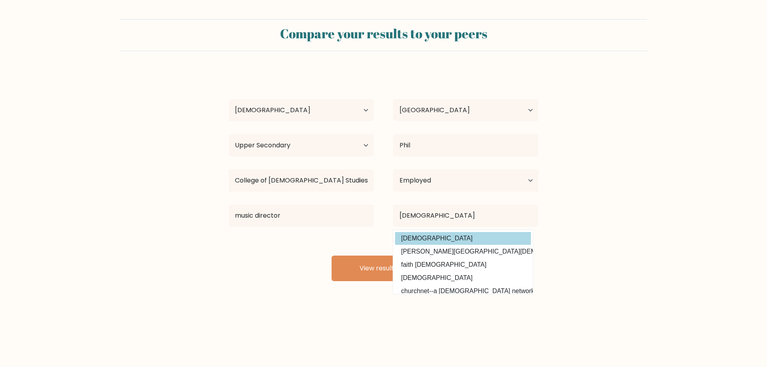
click at [481, 237] on option "waxhaw bible church" at bounding box center [463, 238] width 136 height 13
type input "waxhaw bible church"
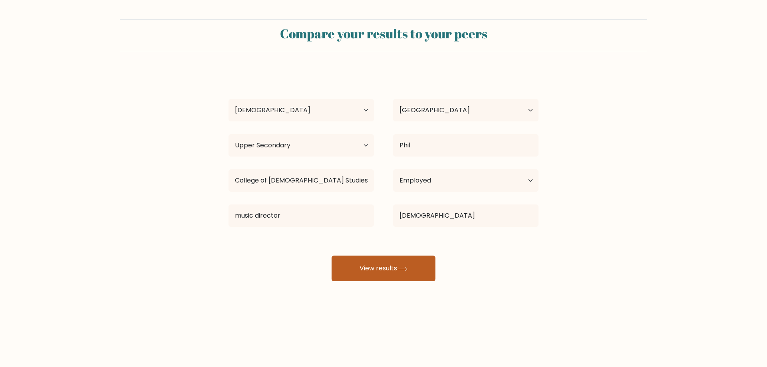
click at [416, 272] on button "View results" at bounding box center [384, 269] width 104 height 26
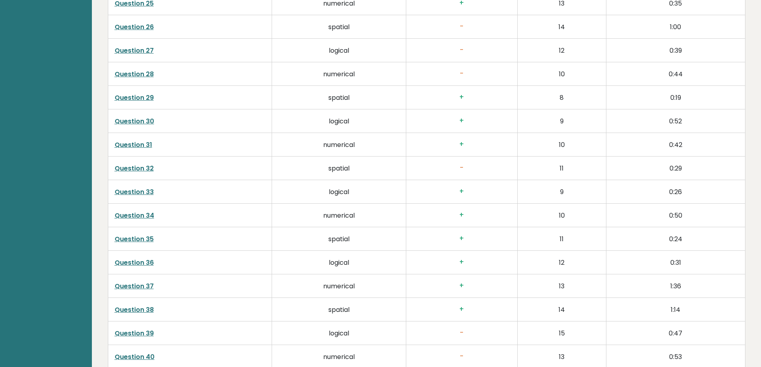
scroll to position [2054, 0]
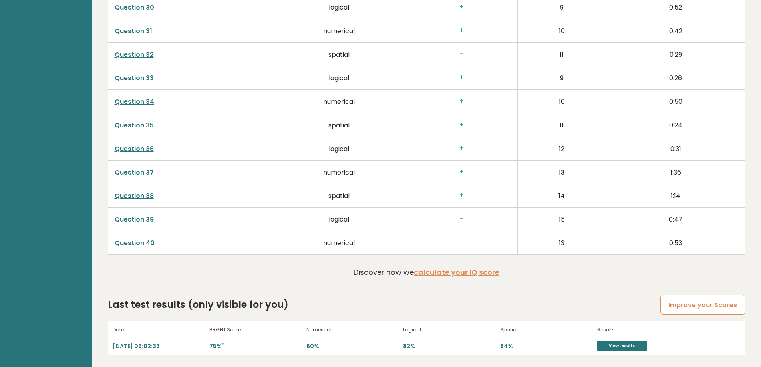
click at [691, 299] on link "Improve your Scores" at bounding box center [703, 305] width 85 height 20
click at [676, 304] on link "Improve your Scores" at bounding box center [703, 305] width 85 height 20
